Goal: Task Accomplishment & Management: Use online tool/utility

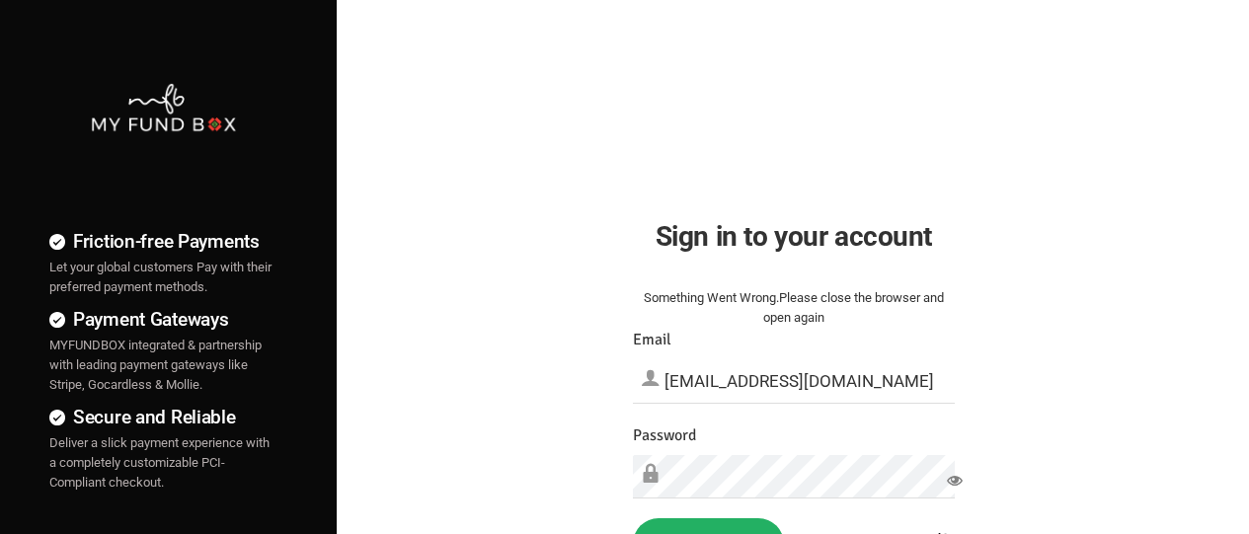
click at [708, 526] on button "Sign in" at bounding box center [708, 543] width 151 height 51
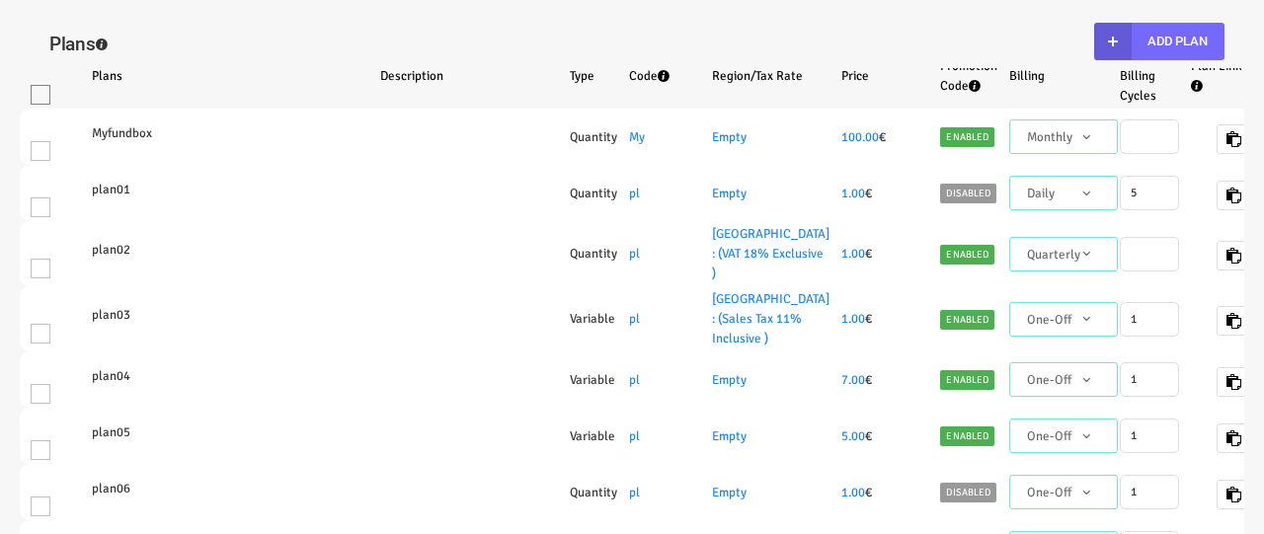
select select "100"
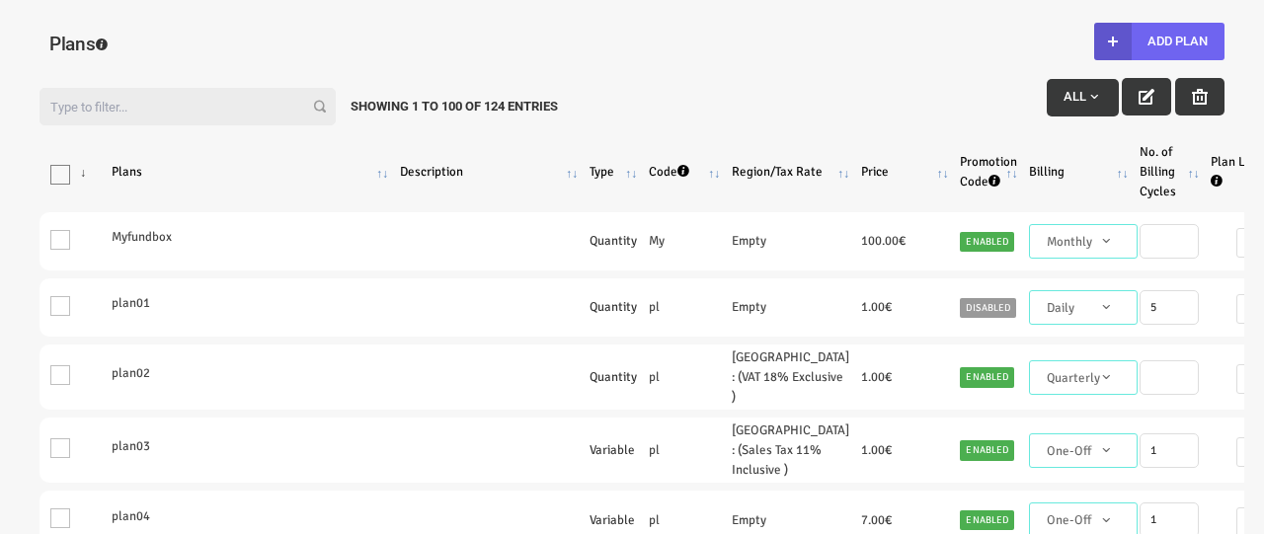
click at [1158, 41] on button "Add Plan" at bounding box center [1159, 42] width 130 height 38
type input "100"
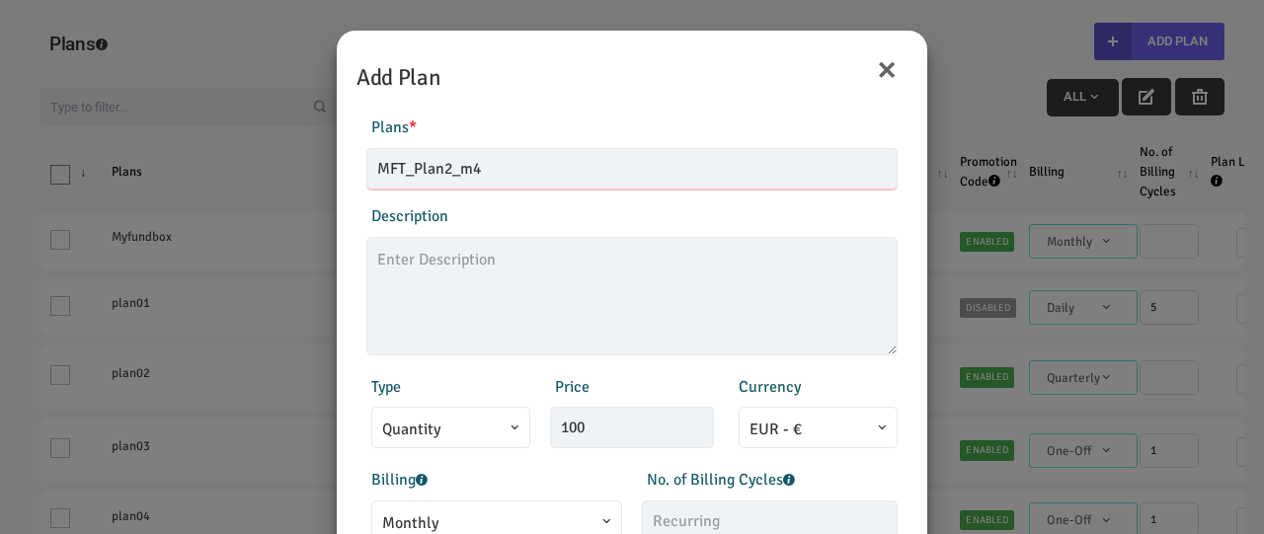
type input "MFT_Plan2_m4"
type textarea "MFT_Plan2_description"
click at [494, 516] on span "Monthly" at bounding box center [496, 523] width 229 height 25
type input "99.00"
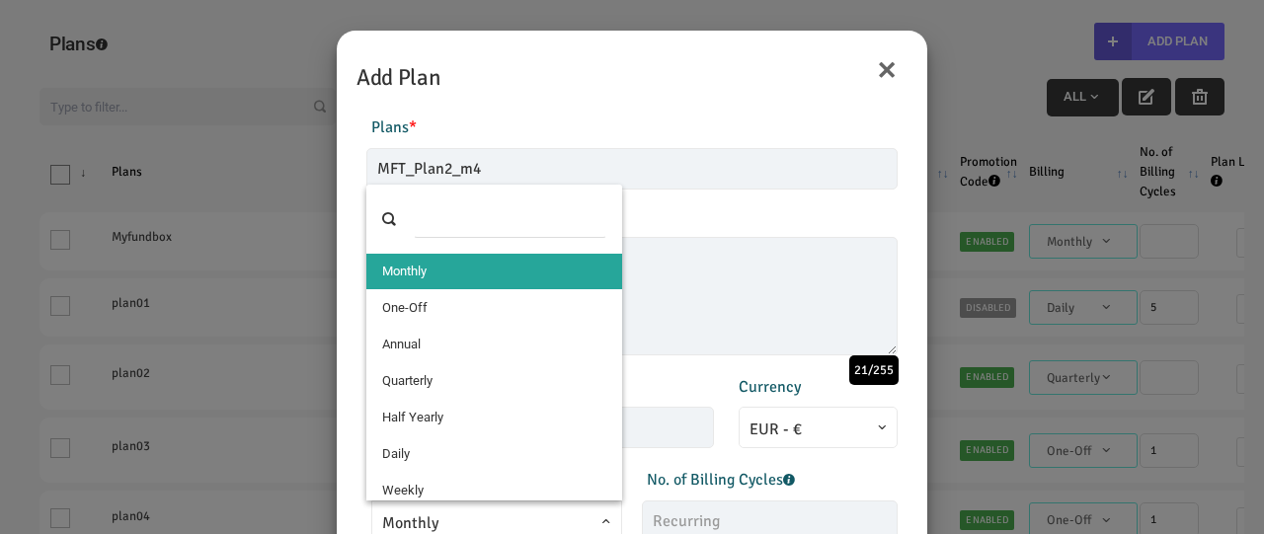
select select "4"
type input "1"
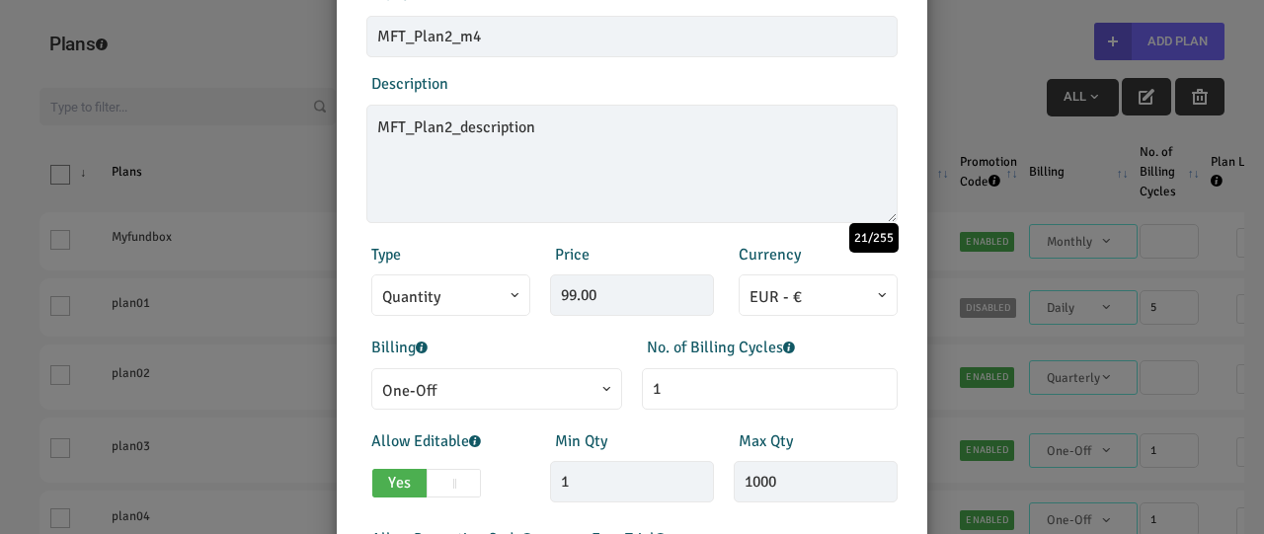
scroll to position [436, 0]
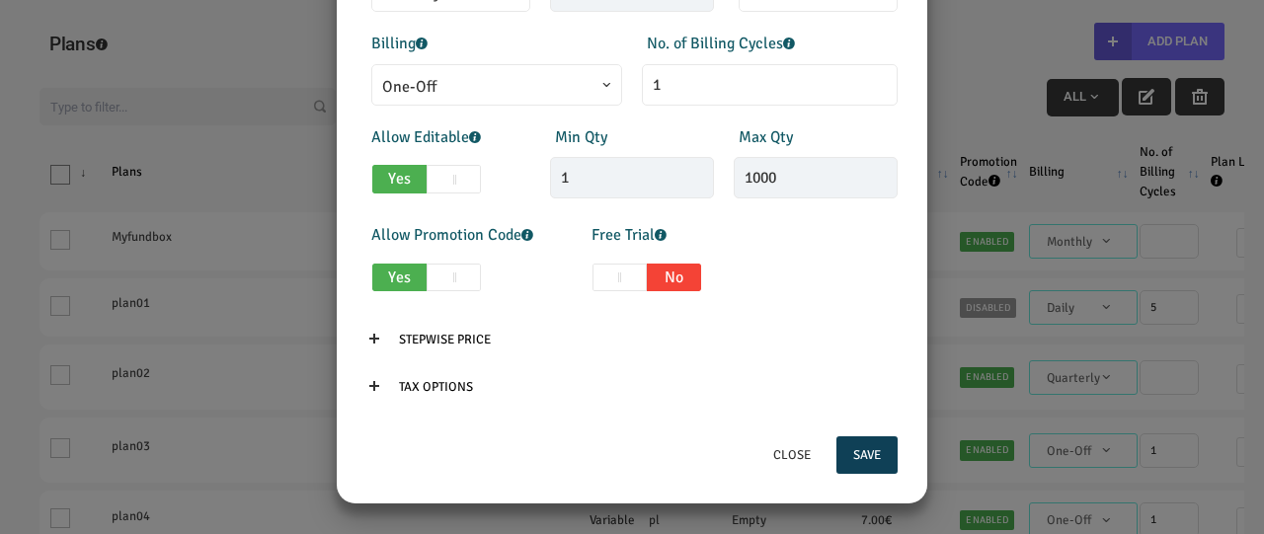
click at [866, 455] on button "Save" at bounding box center [866, 455] width 61 height 38
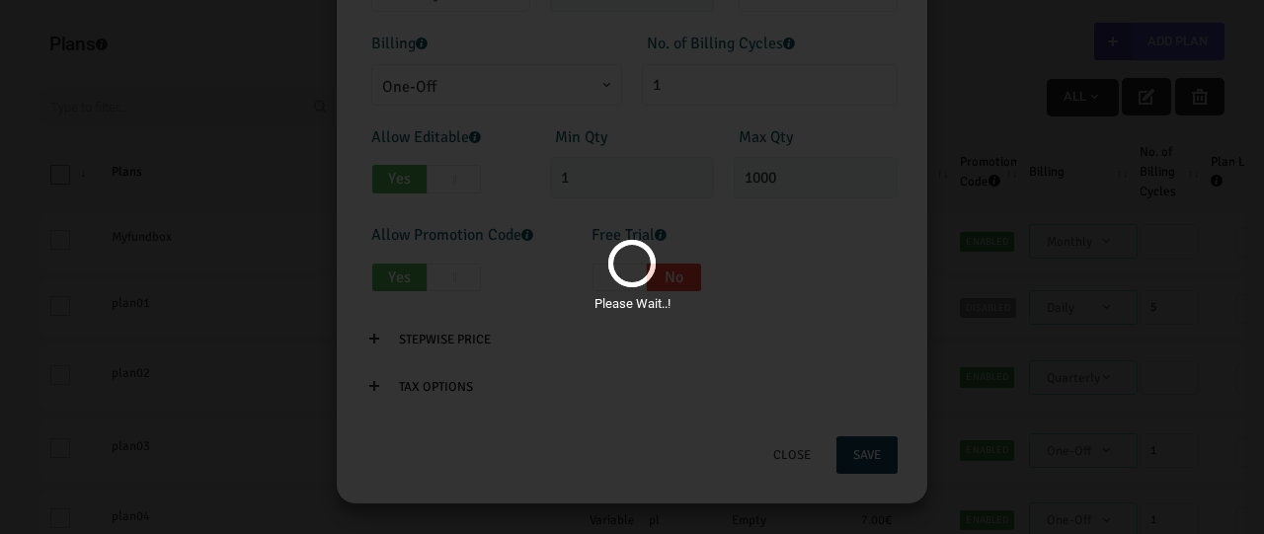
click at [554, 167] on div "Please Wait..!" at bounding box center [632, 267] width 1264 height 534
